Goal: Use online tool/utility

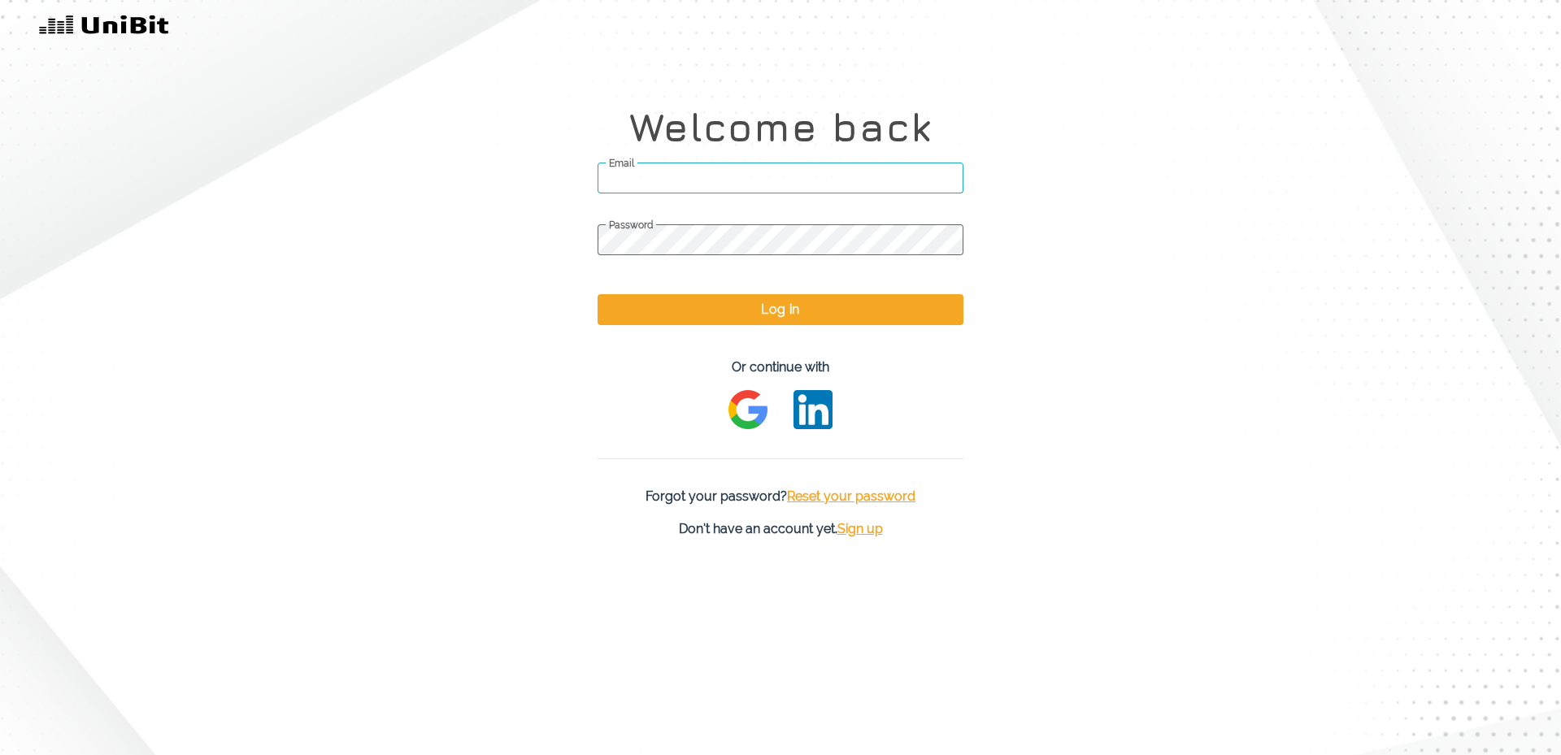
type input "[PERSON_NAME][EMAIL_ADDRESS][PERSON_NAME][DOMAIN_NAME]"
click at [804, 307] on button "Log in" at bounding box center [781, 309] width 366 height 31
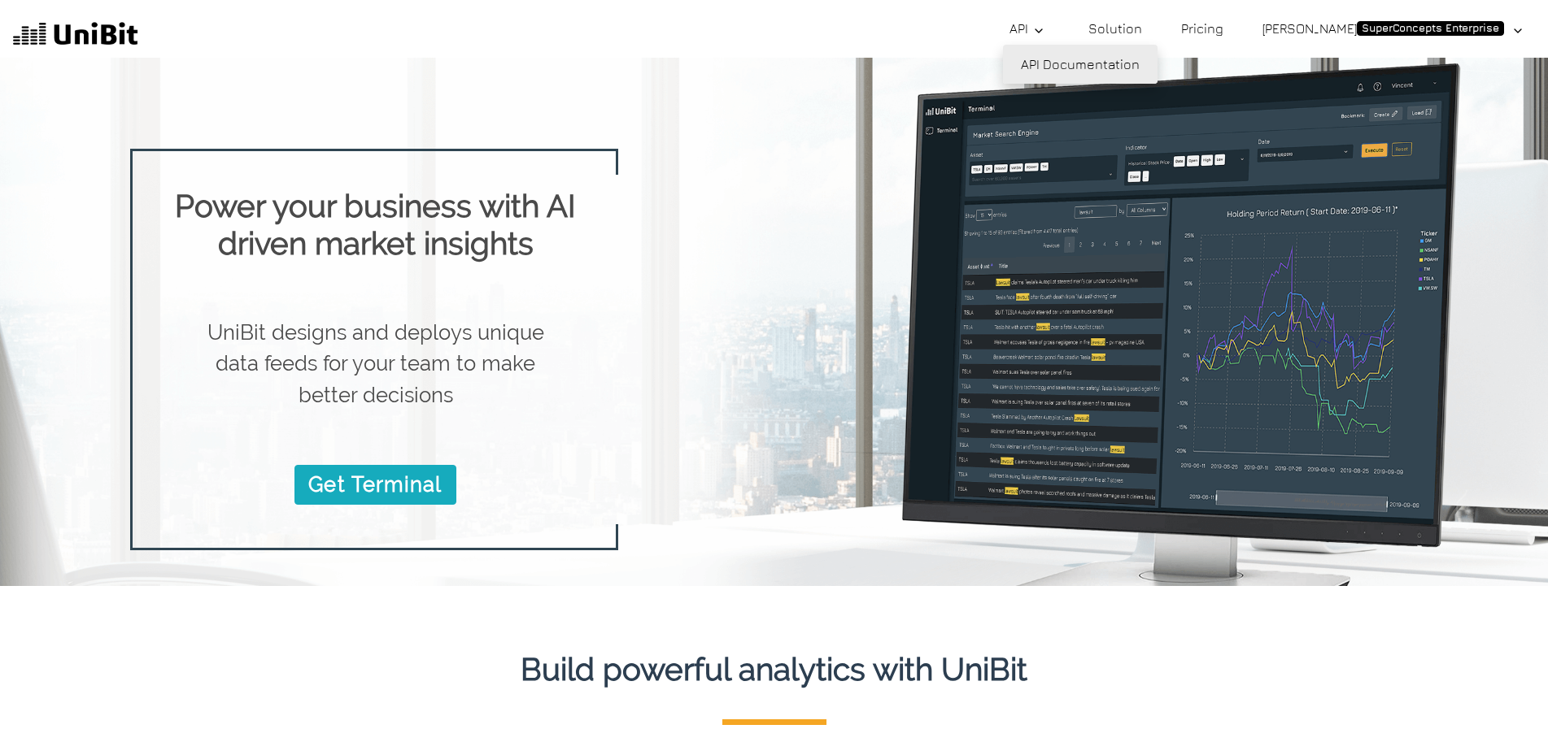
click at [1076, 55] on link "API Documentation" at bounding box center [1080, 64] width 155 height 39
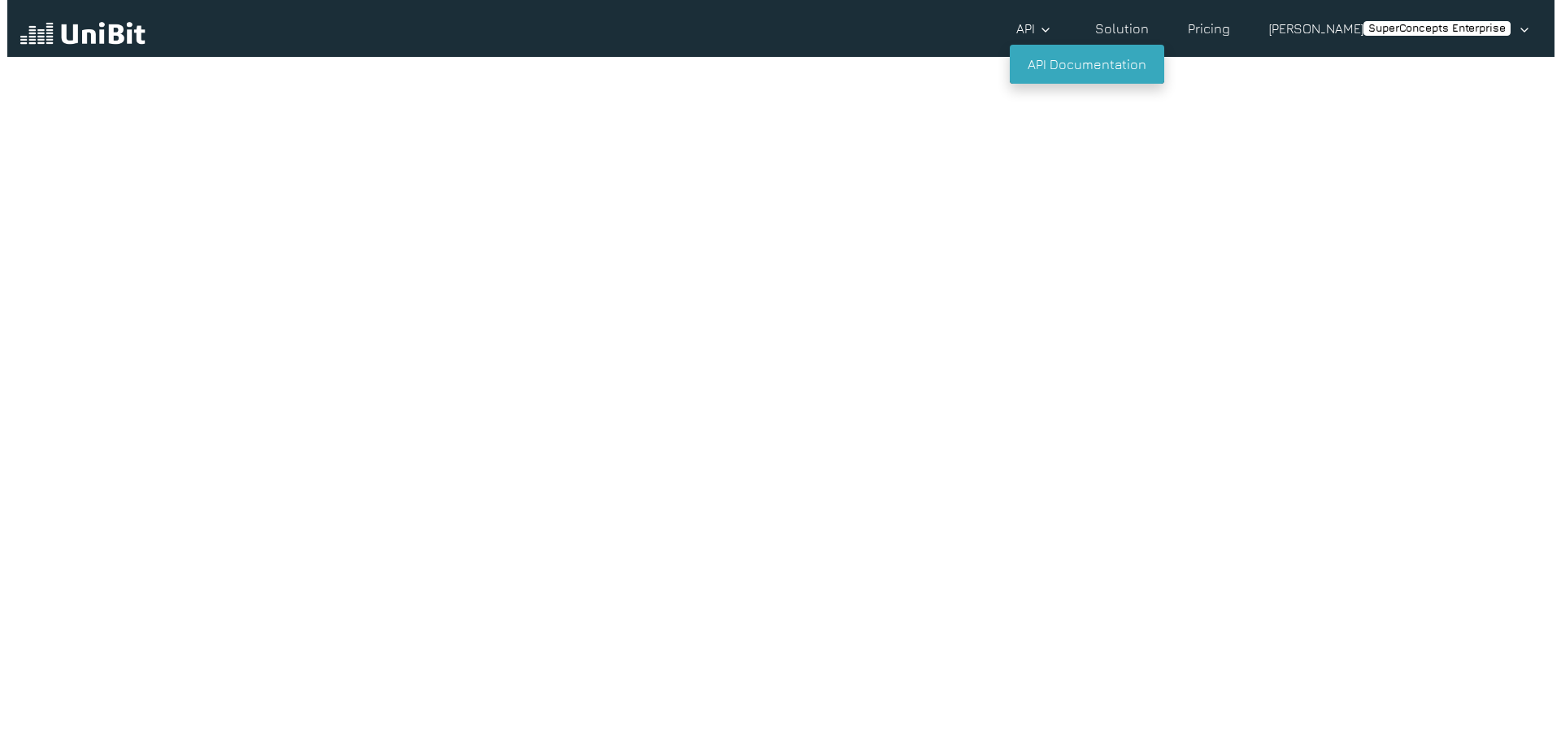
scroll to position [37, 0]
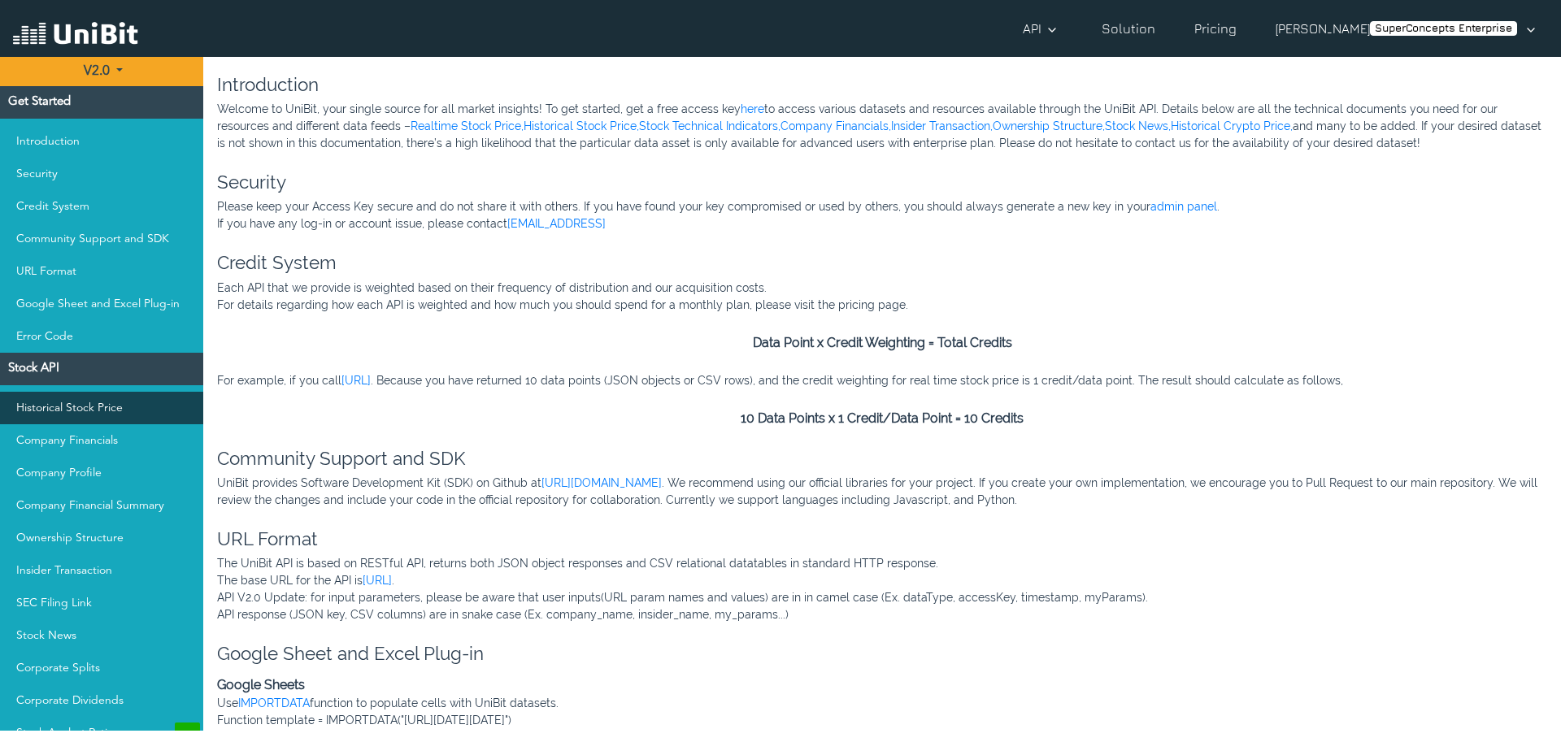
click at [93, 409] on link "Historical Stock Price" at bounding box center [101, 408] width 203 height 33
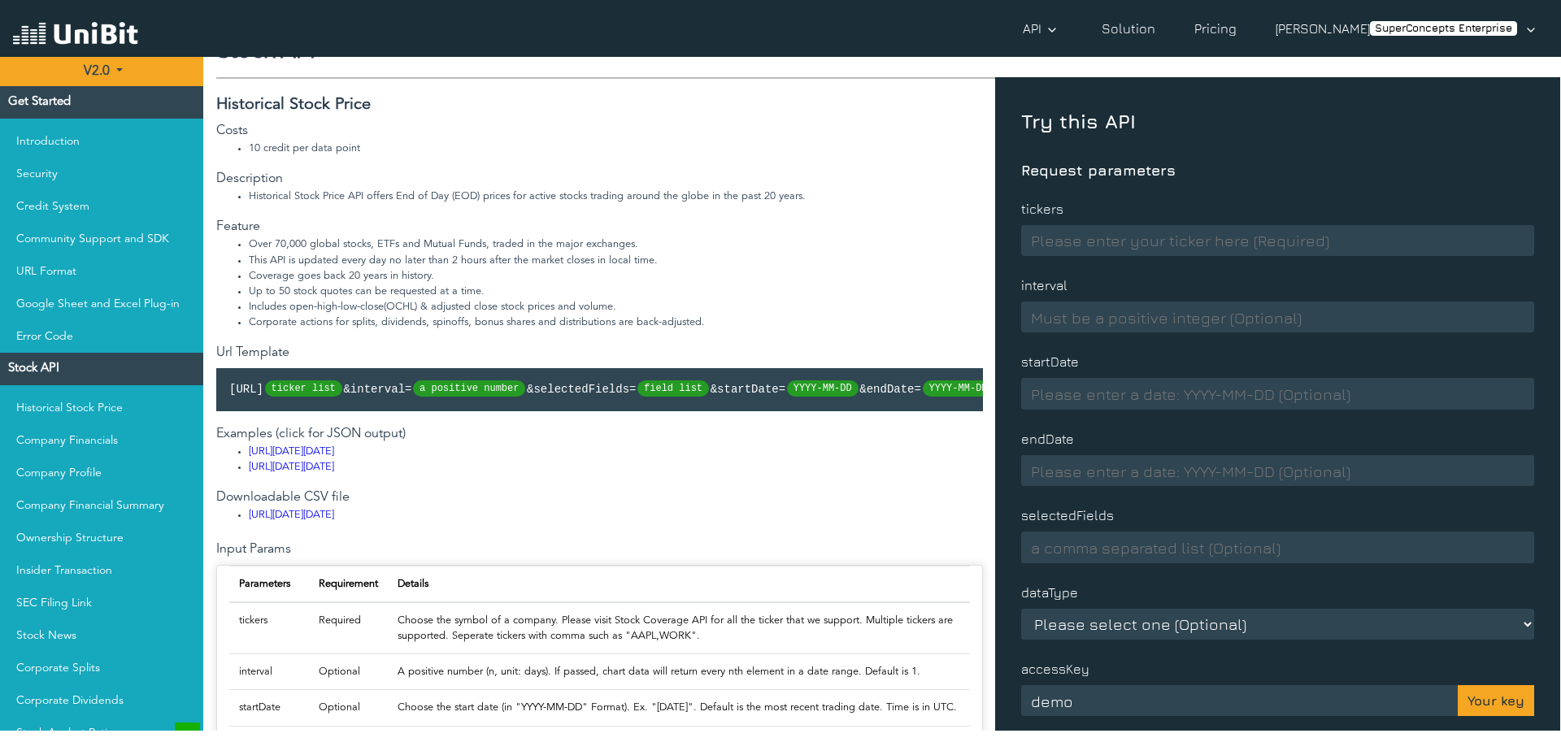
click at [1108, 242] on input at bounding box center [1277, 240] width 513 height 31
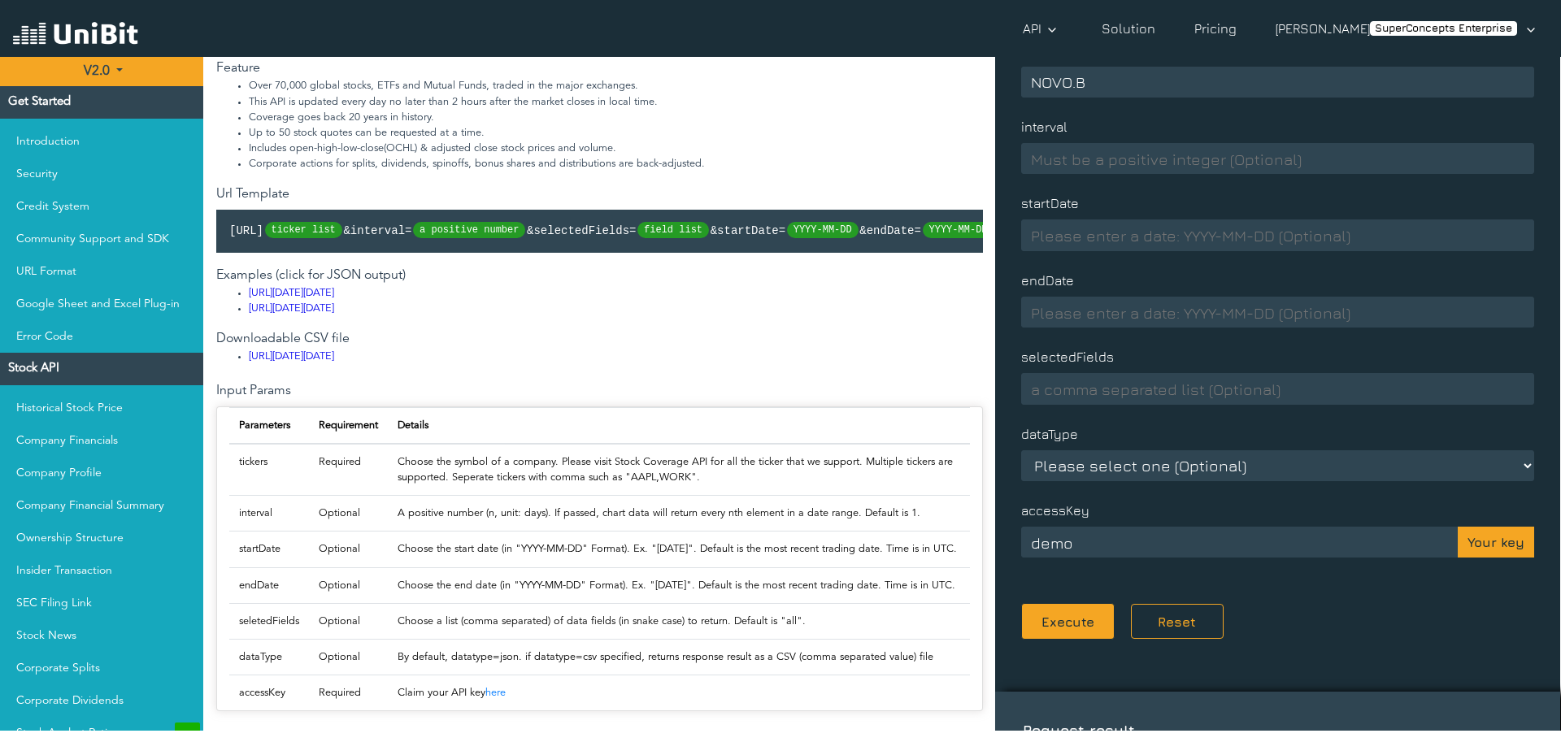
scroll to position [199, 0]
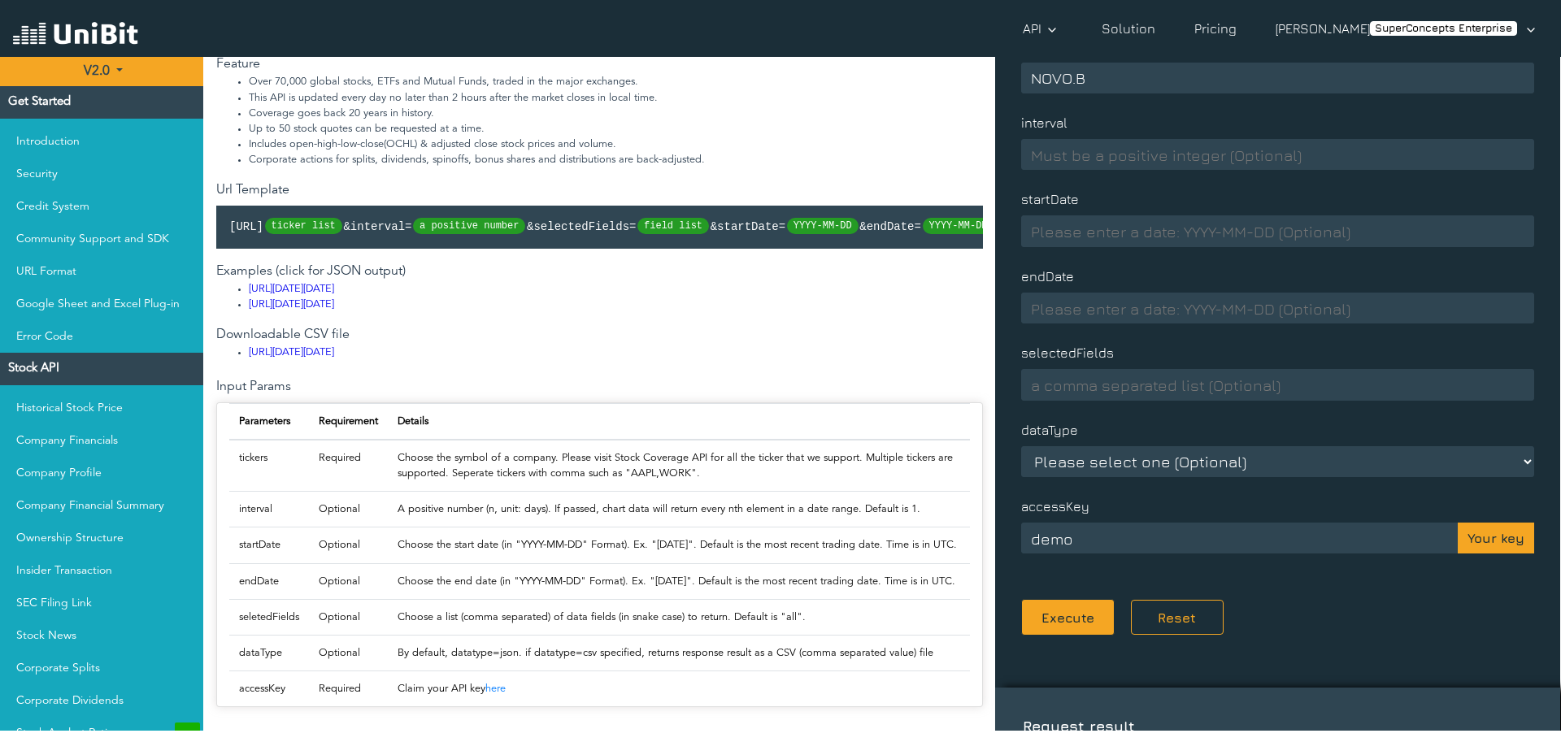
type input "NOVO.B"
click at [1490, 539] on button "Your key" at bounding box center [1496, 538] width 76 height 31
type input "ZFQ30s1OLlkkxniZLWABewcdl_o767OA"
click at [1082, 451] on select "Please select one (Optional) json csv" at bounding box center [1277, 461] width 513 height 31
click at [1021, 446] on select "Please select one (Optional) json csv" at bounding box center [1277, 461] width 513 height 31
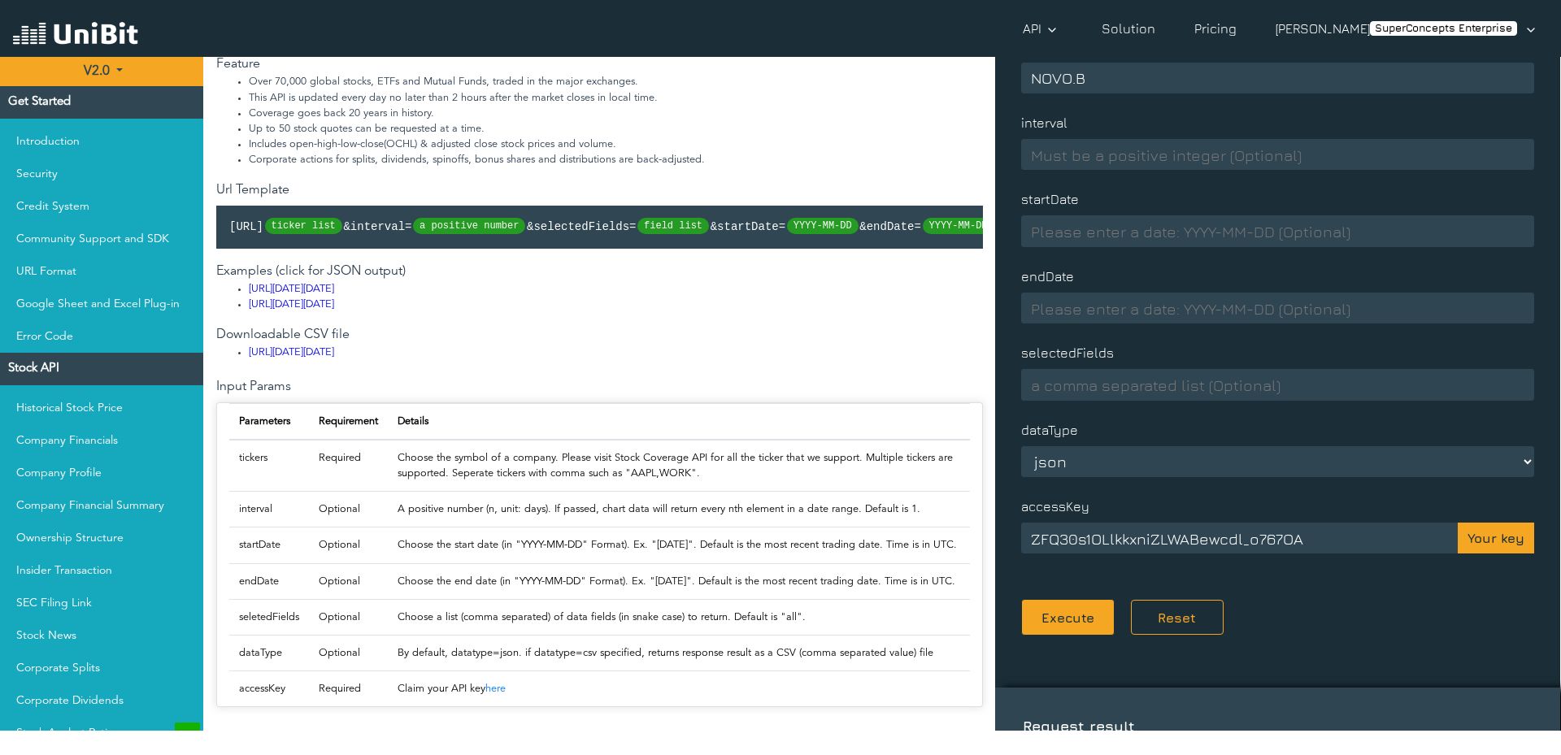
click at [1091, 466] on select "Please select one (Optional) json csv" at bounding box center [1277, 461] width 513 height 31
select select "csv"
click at [1021, 446] on select "Please select one (Optional) json csv" at bounding box center [1277, 461] width 513 height 31
click at [1065, 624] on button "Execute" at bounding box center [1068, 617] width 94 height 37
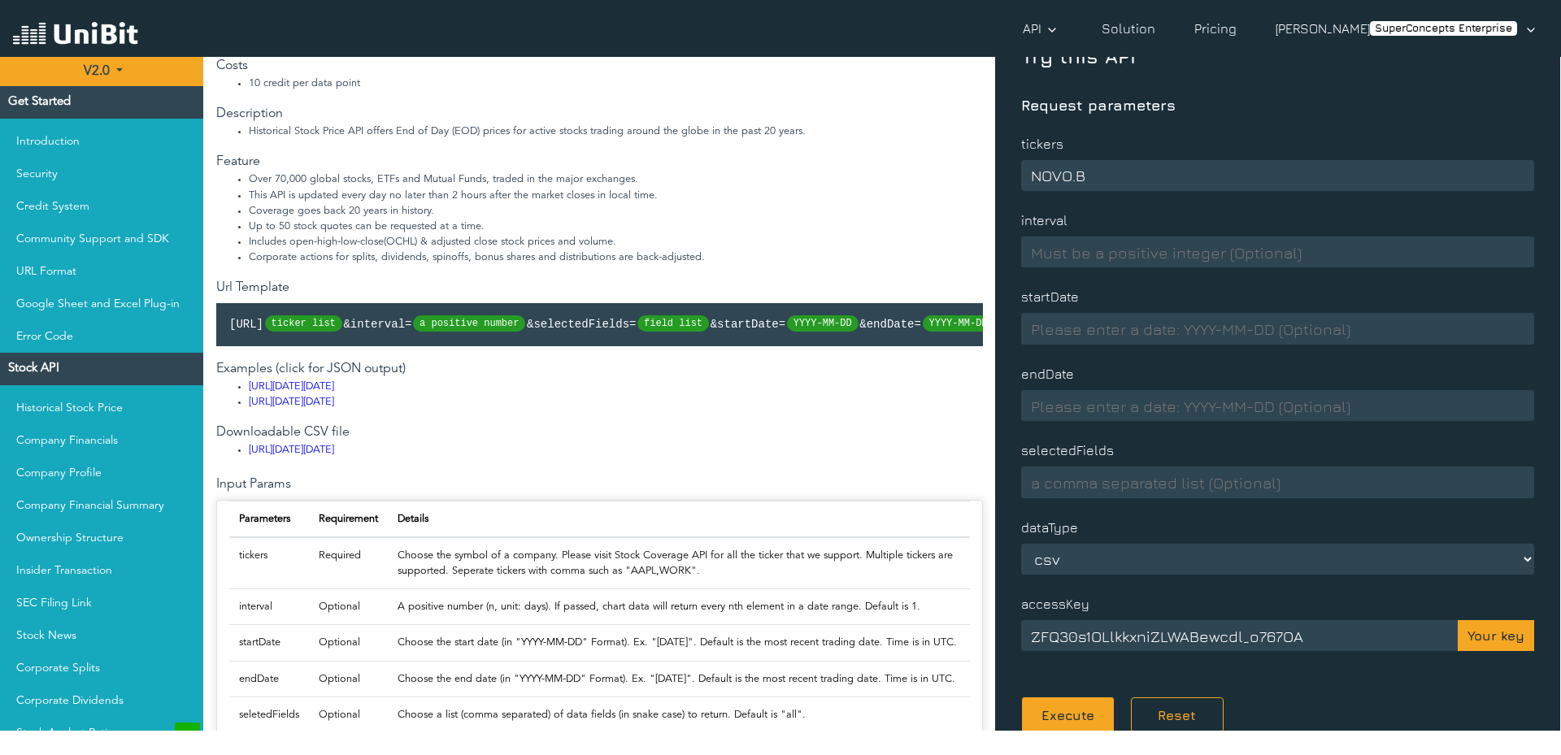
scroll to position [0, 0]
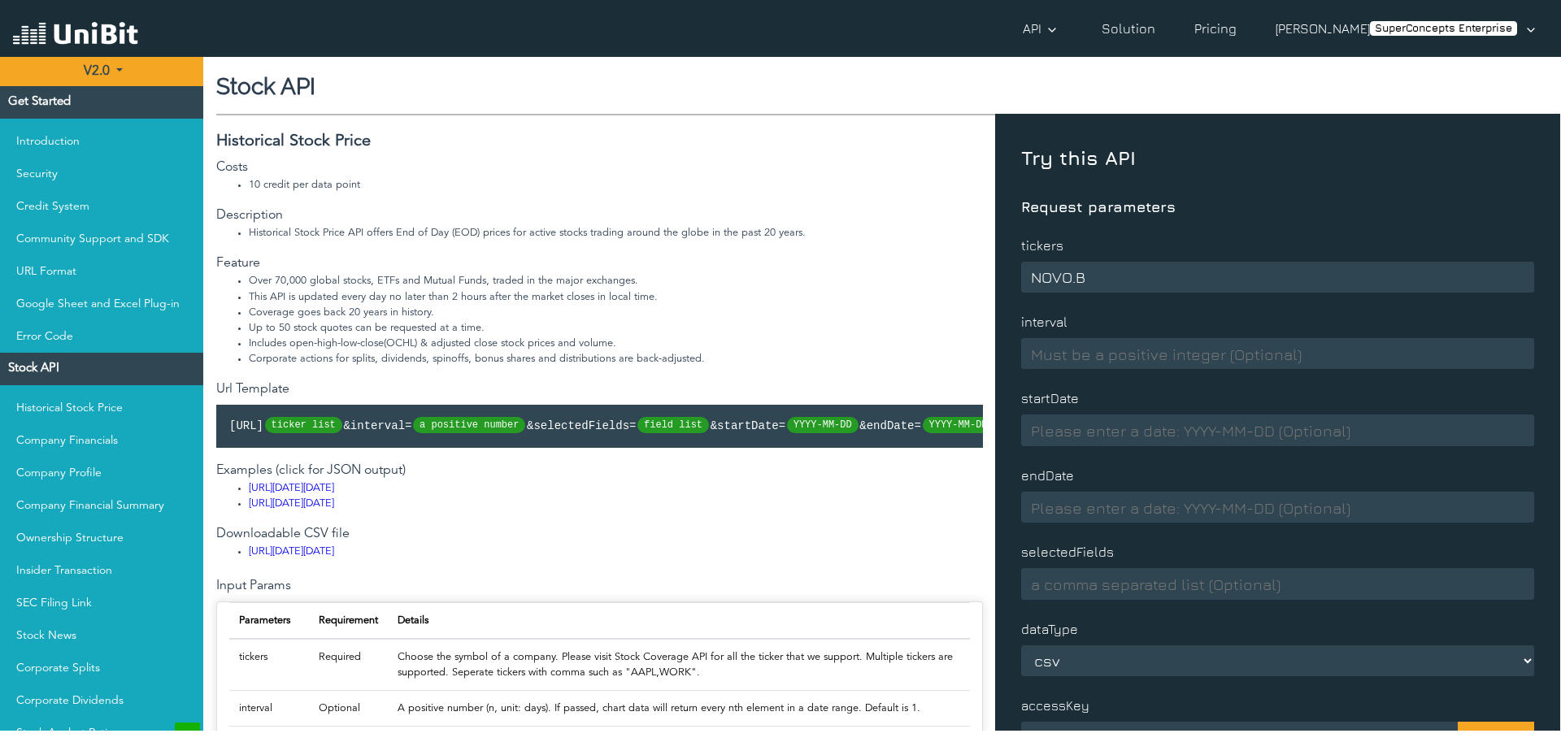
click at [1066, 276] on input "NOVO.B" at bounding box center [1277, 277] width 513 height 31
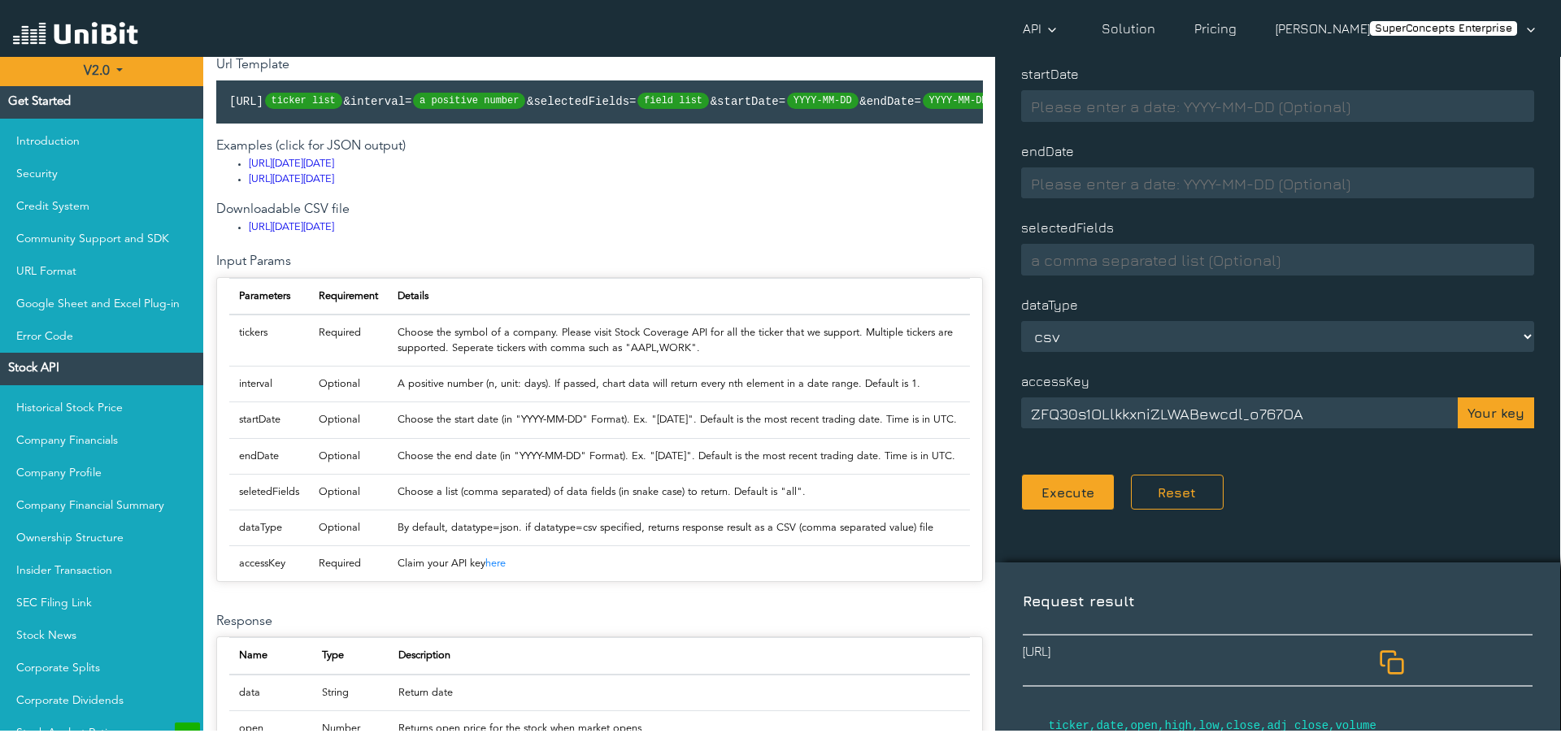
scroll to position [325, 0]
click at [1078, 488] on button "Execute" at bounding box center [1068, 491] width 94 height 37
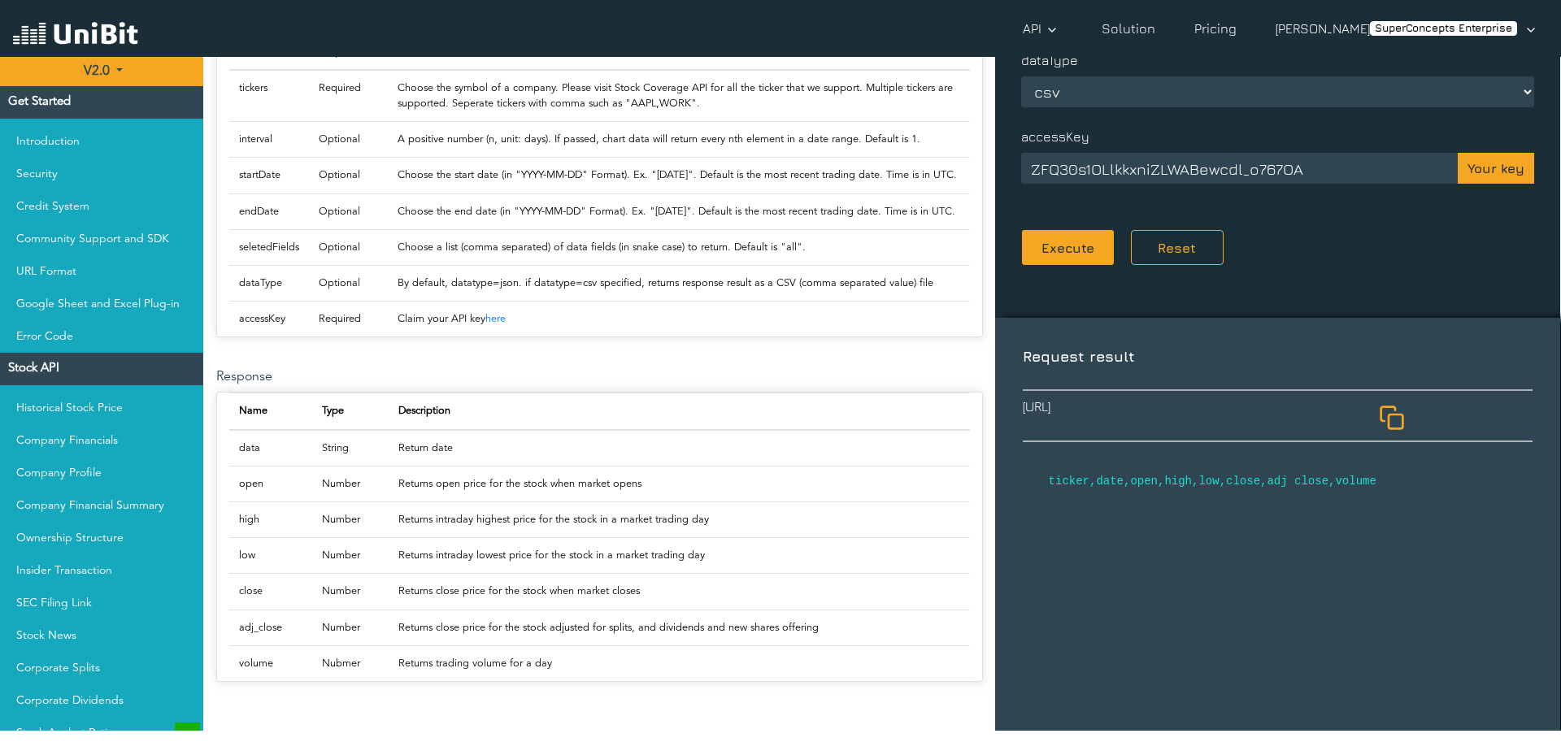
scroll to position [0, 0]
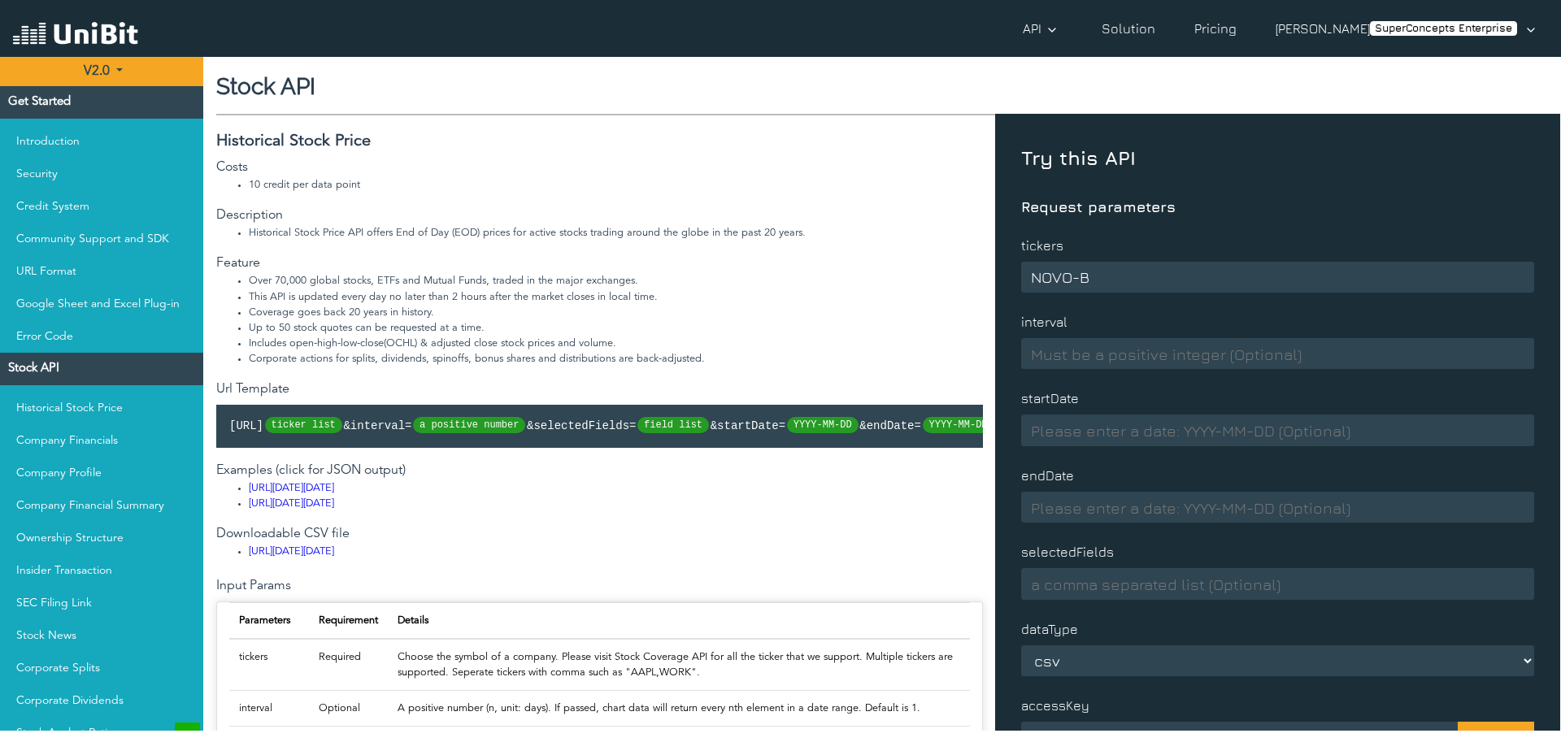
drag, startPoint x: 1100, startPoint y: 271, endPoint x: 811, endPoint y: 287, distance: 290.0
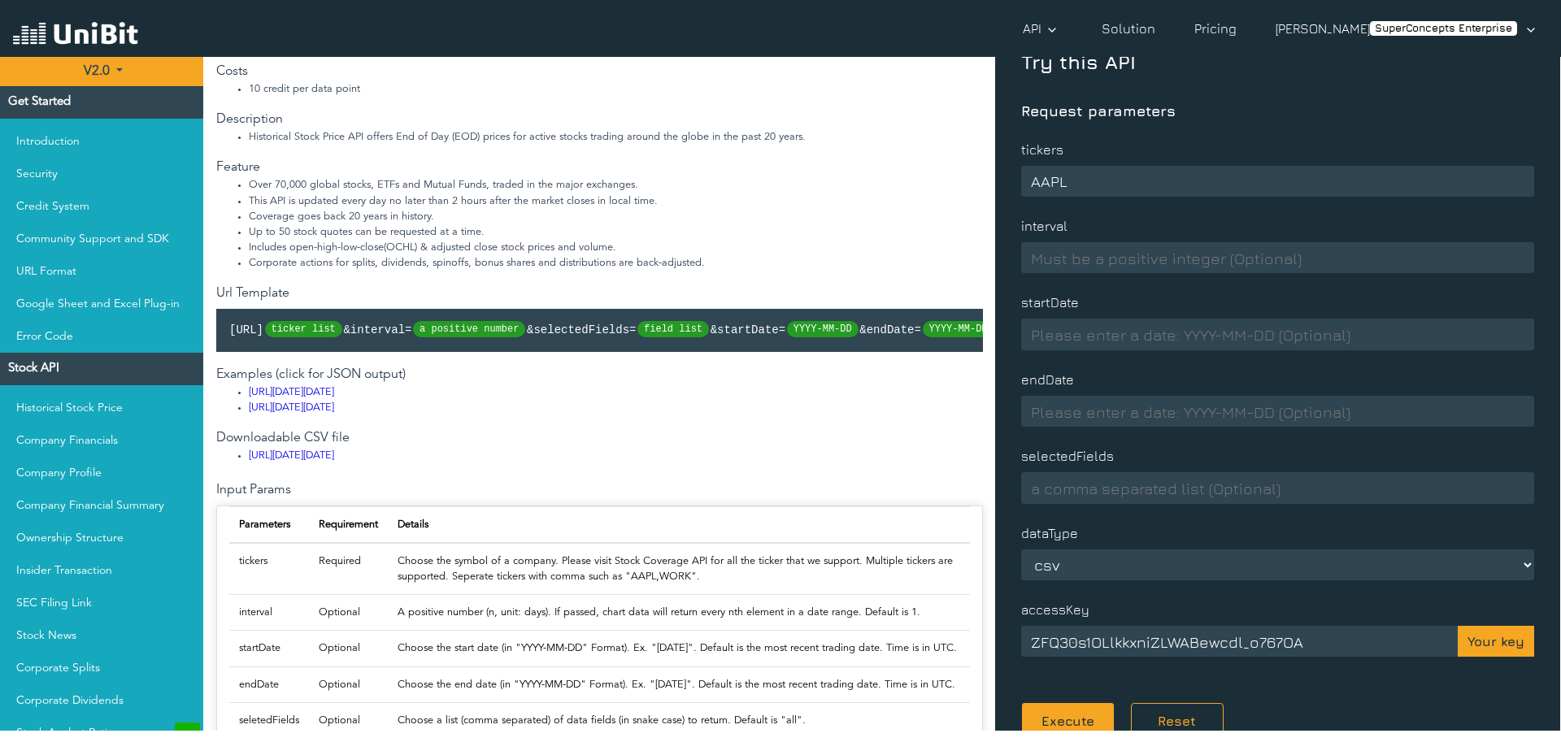
scroll to position [325, 0]
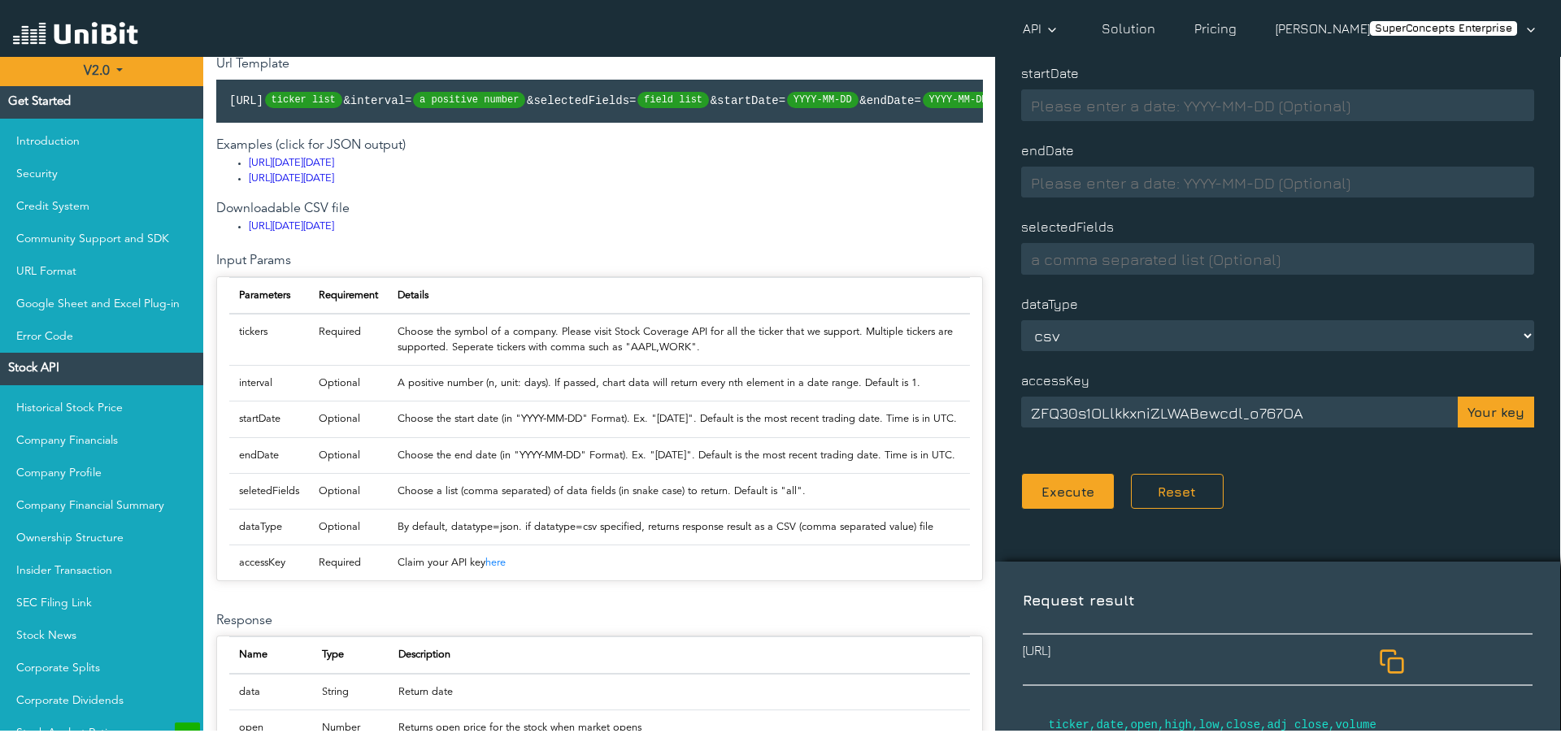
type input "AAPL"
click at [1056, 506] on button "Execute" at bounding box center [1068, 491] width 94 height 37
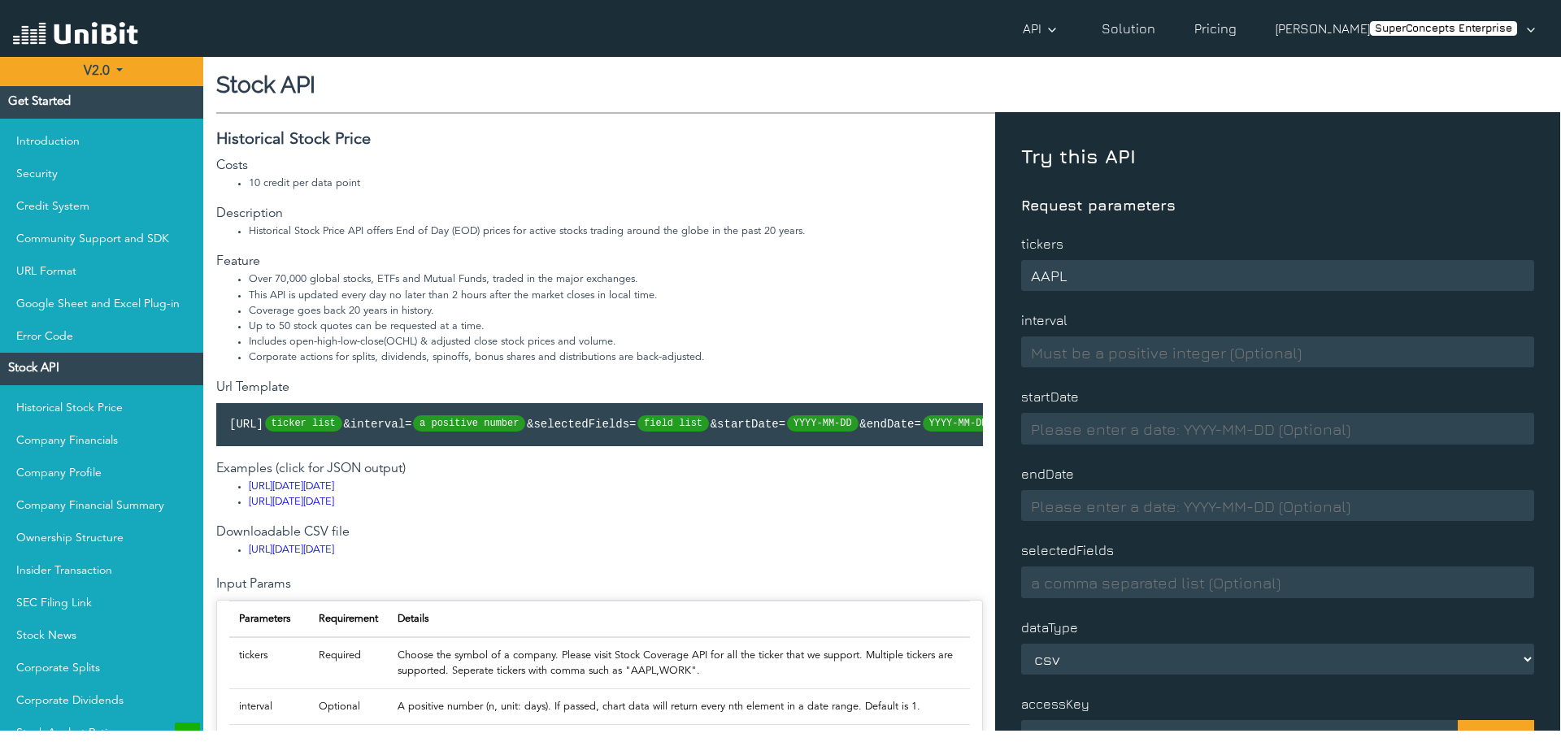
scroll to position [0, 0]
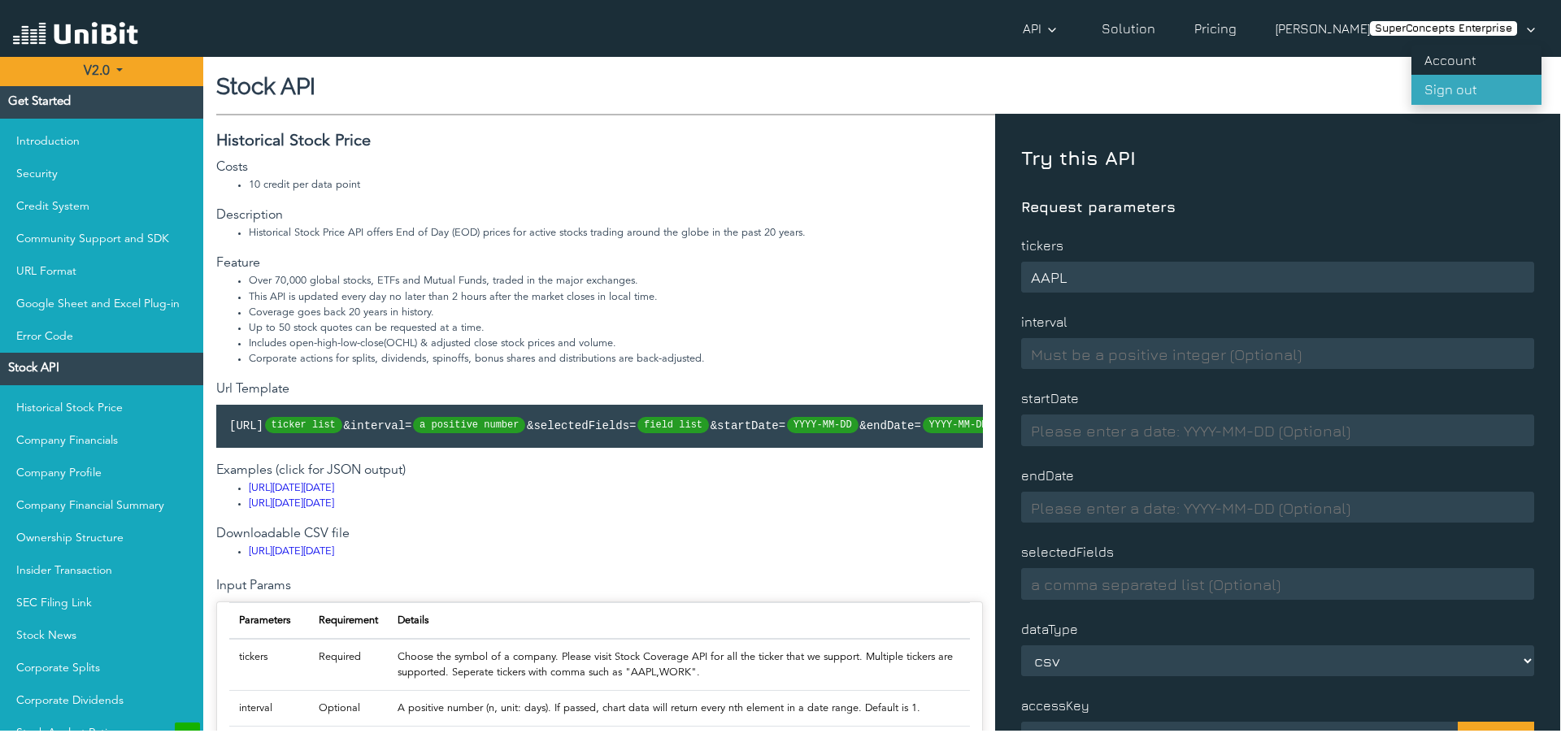
click at [1454, 95] on p "Sign out" at bounding box center [1477, 90] width 130 height 30
